Goal: Task Accomplishment & Management: Manage account settings

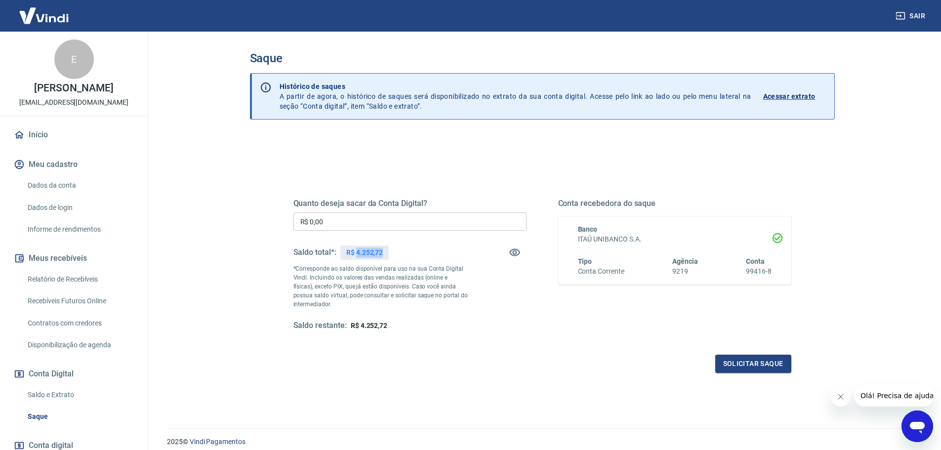
drag, startPoint x: 356, startPoint y: 251, endPoint x: 389, endPoint y: 253, distance: 33.2
click at [392, 253] on div "Saldo total*: R$ 4.252,72" at bounding box center [409, 253] width 233 height 24
copy p "4.252,72"
drag, startPoint x: 347, startPoint y: 223, endPoint x: 264, endPoint y: 220, distance: 83.1
click at [264, 220] on div "Quanto deseja sacar da Conta Digital? R$ 0,00 ​ Saldo total*: R$ 4.252,72 *Corr…" at bounding box center [542, 311] width 585 height 353
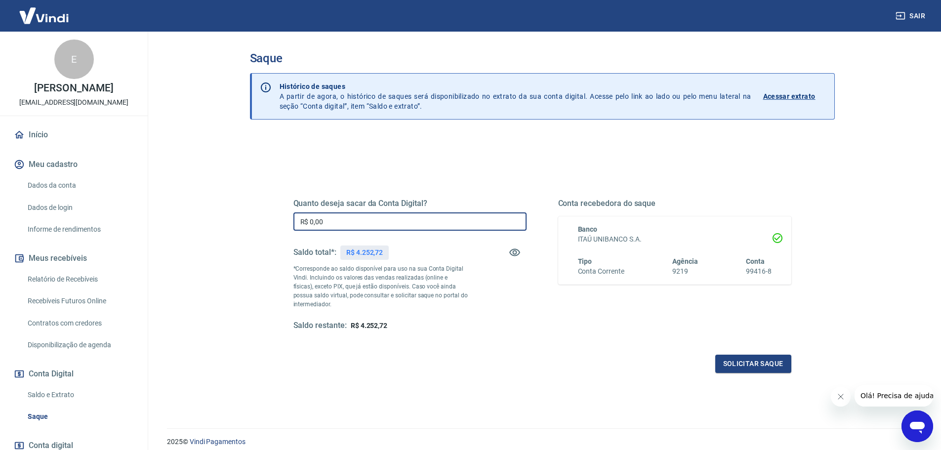
paste input "4.252,72"
type input "R$ 4.252,72"
click at [544, 322] on div "Quanto deseja sacar da Conta Digital? R$ 4.252,72 ​ Saldo total*: R$ 4.252,72 *…" at bounding box center [542, 265] width 498 height 132
click at [750, 367] on button "Solicitar saque" at bounding box center [753, 364] width 76 height 18
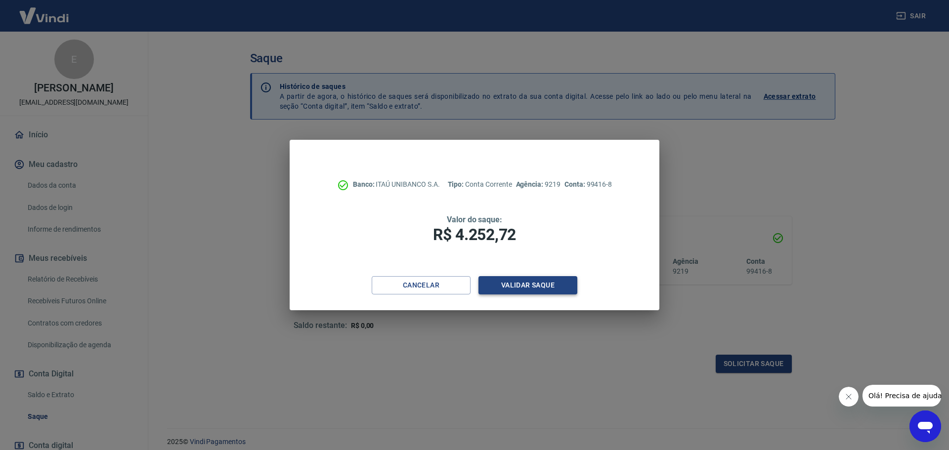
click at [520, 291] on button "Validar saque" at bounding box center [527, 285] width 99 height 18
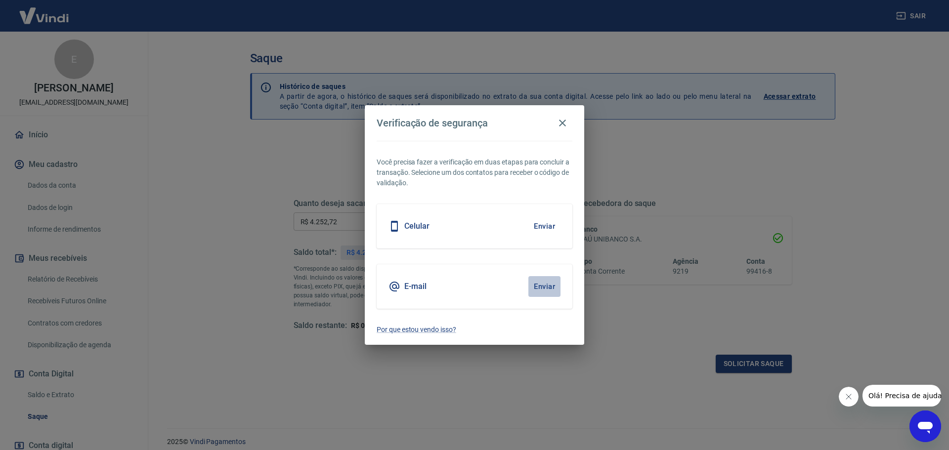
click at [549, 287] on button "Enviar" at bounding box center [544, 286] width 32 height 21
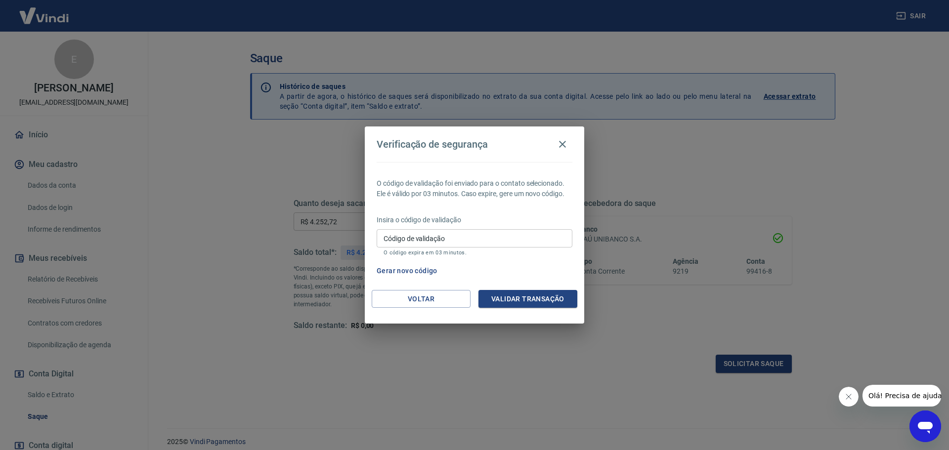
click at [452, 234] on input "Código de validação" at bounding box center [474, 238] width 196 height 18
type input "134975"
click at [494, 297] on button "Validar transação" at bounding box center [527, 299] width 99 height 18
